Goal: Task Accomplishment & Management: Use online tool/utility

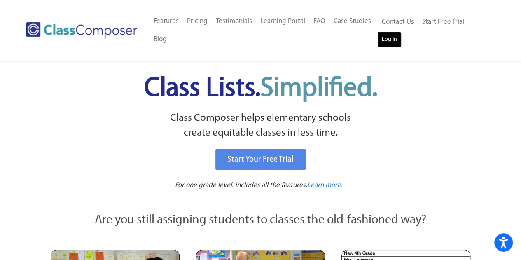
click at [379, 41] on link "Log In" at bounding box center [389, 39] width 23 height 16
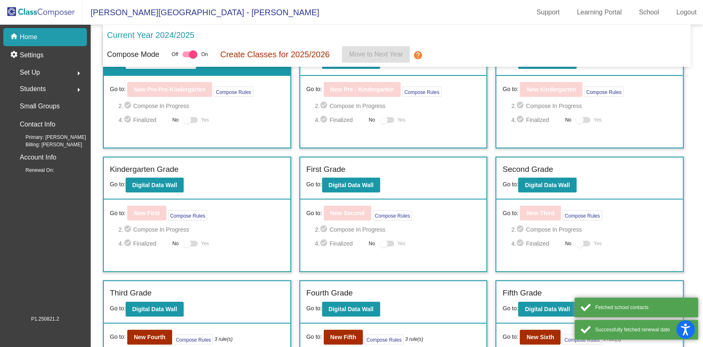
scroll to position [138, 0]
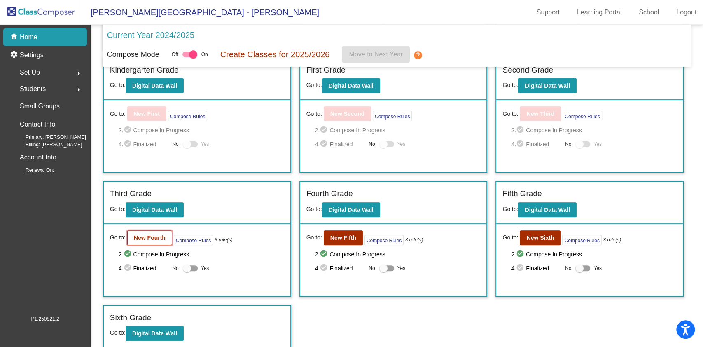
click at [139, 235] on b "New Fourth" at bounding box center [150, 237] width 32 height 7
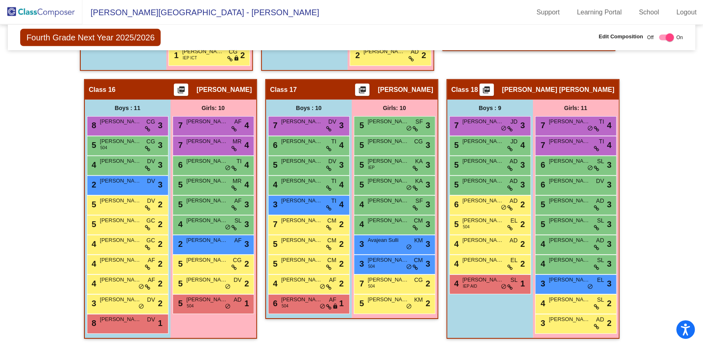
scroll to position [1711, 0]
click at [300, 282] on div "4 Landon Ellis AF lock do_not_disturb_alt 2" at bounding box center [308, 283] width 79 height 17
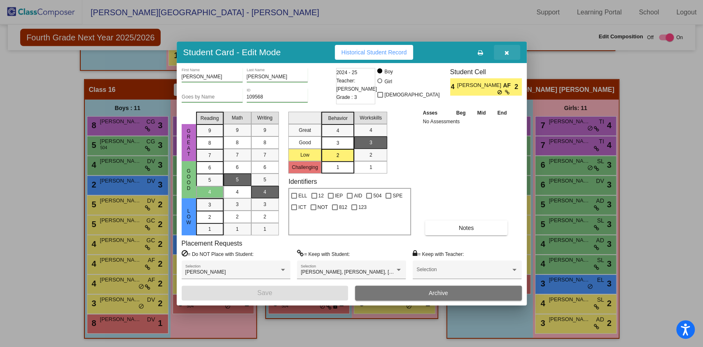
click at [509, 51] on icon "button" at bounding box center [507, 53] width 5 height 6
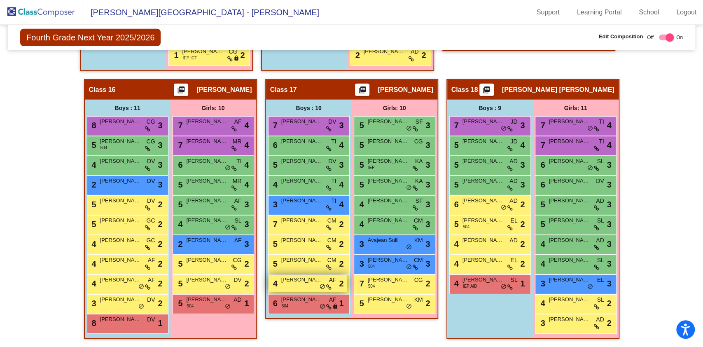
click at [300, 279] on span "Landon Ellis" at bounding box center [301, 280] width 41 height 8
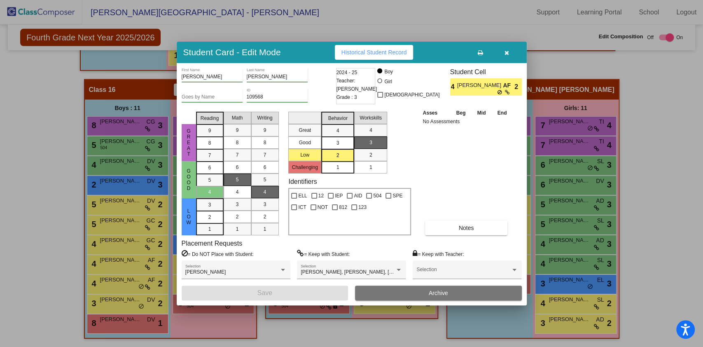
click at [508, 52] on icon "button" at bounding box center [507, 53] width 5 height 6
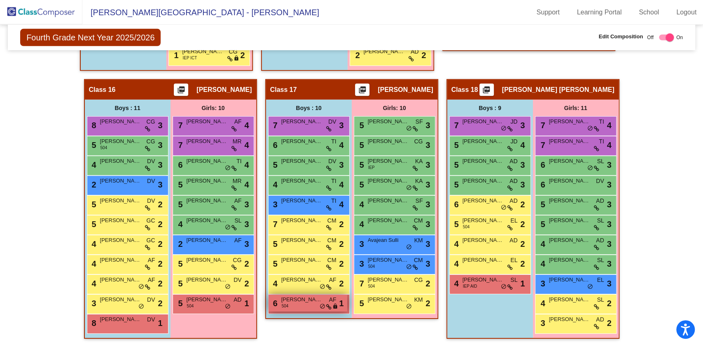
click at [290, 297] on span "Jameson Hellinger" at bounding box center [301, 299] width 41 height 8
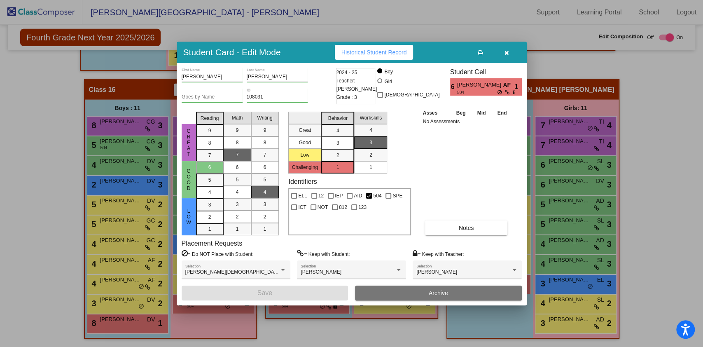
click at [508, 50] on icon "button" at bounding box center [507, 53] width 5 height 6
